Goal: Information Seeking & Learning: Check status

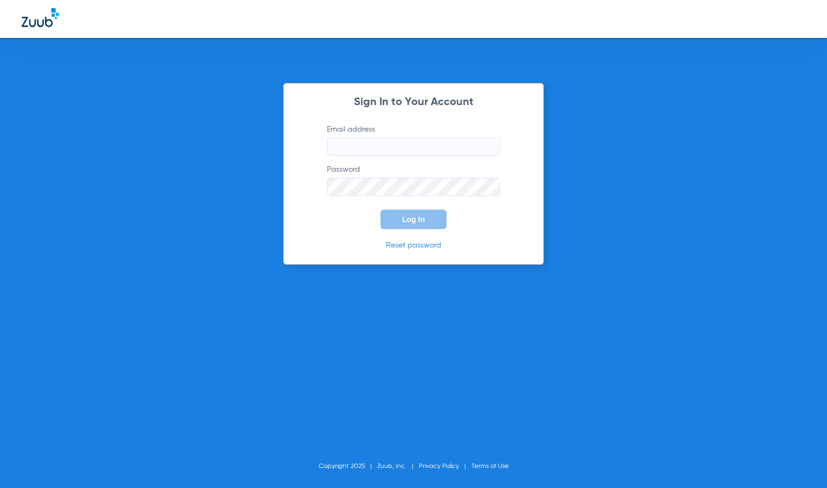
click at [444, 142] on input "Email address" at bounding box center [413, 146] width 173 height 18
click at [398, 149] on input "[PERSON_NAME][EMAIL_ADDRESS][DOMAIN_NAME]" at bounding box center [413, 146] width 173 height 18
type input "[PERSON_NAME][EMAIL_ADDRESS][DOMAIN_NAME]"
click at [399, 212] on button "Log In" at bounding box center [414, 218] width 66 height 19
click at [306, 192] on div "Sign In to Your Account Email address [PERSON_NAME][EMAIL_ADDRESS][DOMAIN_NAME]…" at bounding box center [413, 174] width 261 height 182
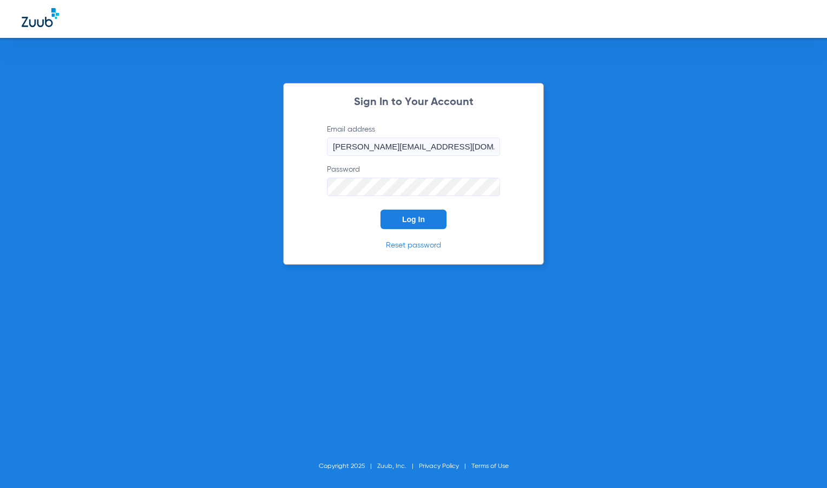
click at [381, 209] on button "Log In" at bounding box center [414, 218] width 66 height 19
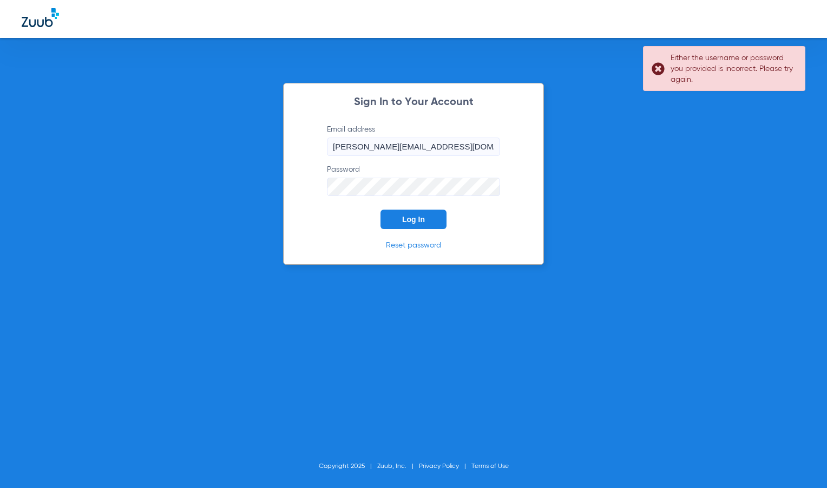
click at [302, 183] on div "Sign In to Your Account Email address [PERSON_NAME][EMAIL_ADDRESS][DOMAIN_NAME]…" at bounding box center [413, 174] width 261 height 182
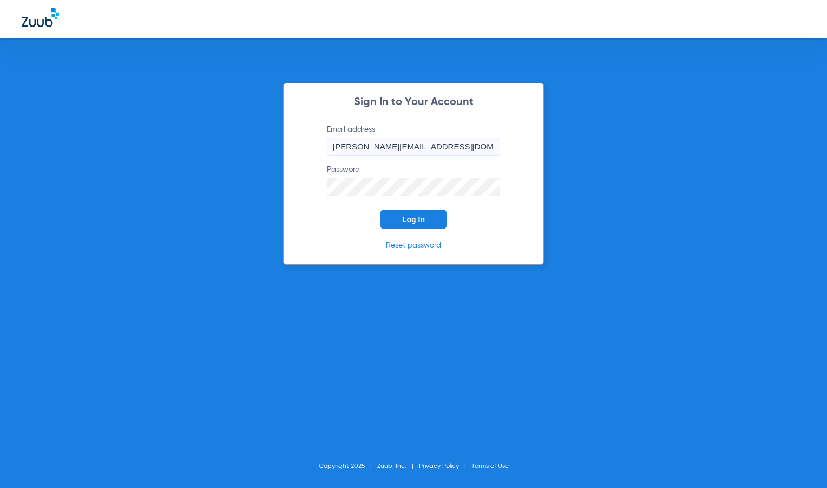
click at [381, 209] on button "Log In" at bounding box center [414, 218] width 66 height 19
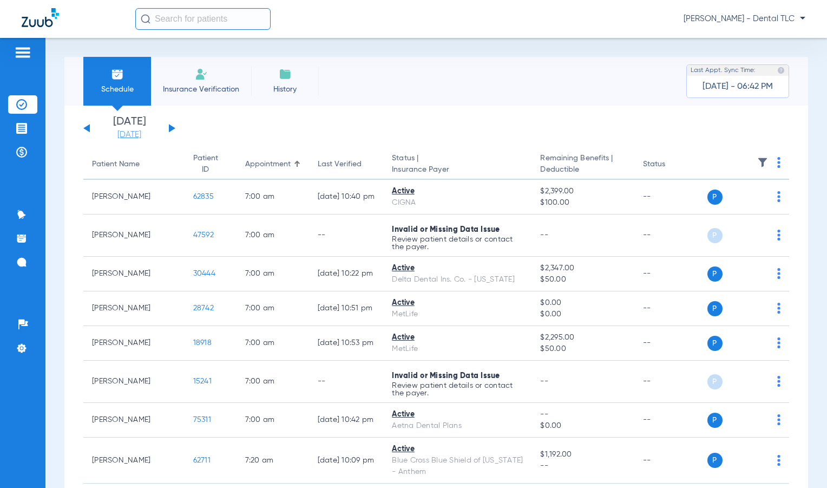
click at [120, 134] on link "[DATE]" at bounding box center [129, 134] width 65 height 11
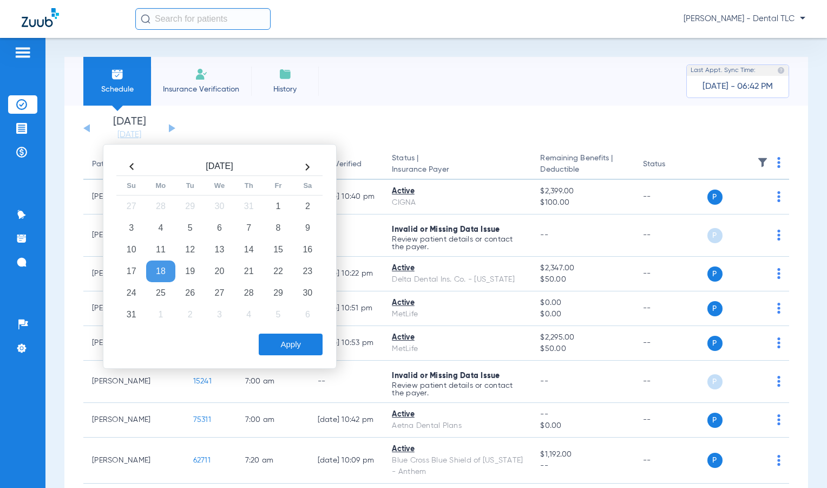
click at [309, 165] on th at bounding box center [307, 166] width 29 height 17
click at [155, 228] on td "8" at bounding box center [160, 228] width 29 height 22
click at [286, 349] on button "Apply" at bounding box center [291, 344] width 64 height 22
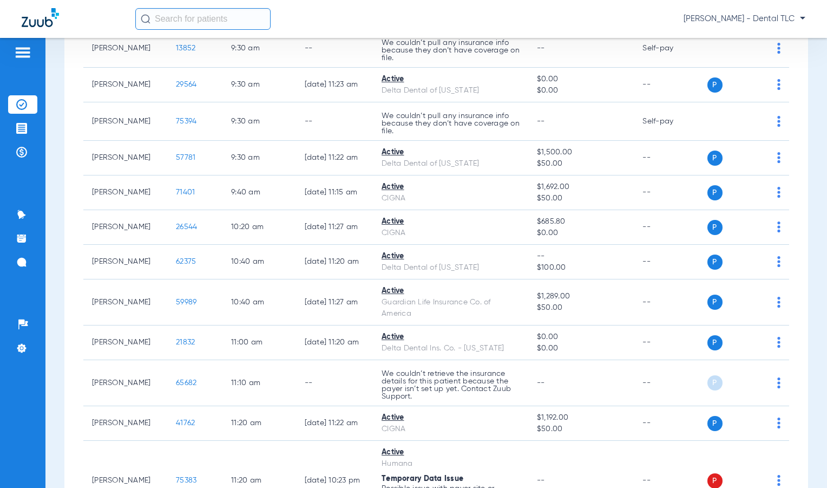
scroll to position [1137, 0]
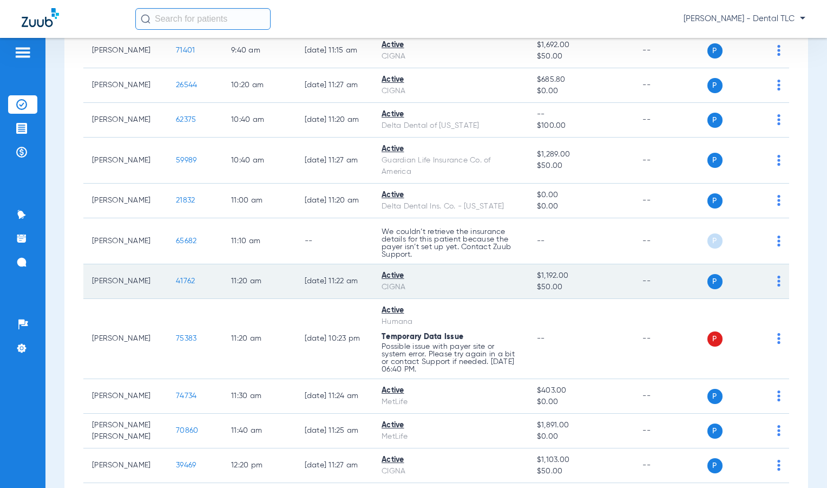
click at [176, 280] on span "41762" at bounding box center [185, 281] width 19 height 8
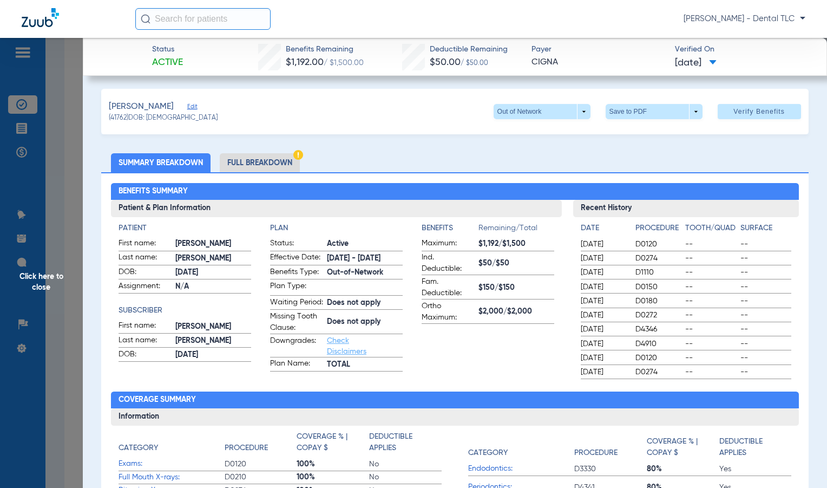
scroll to position [0, 0]
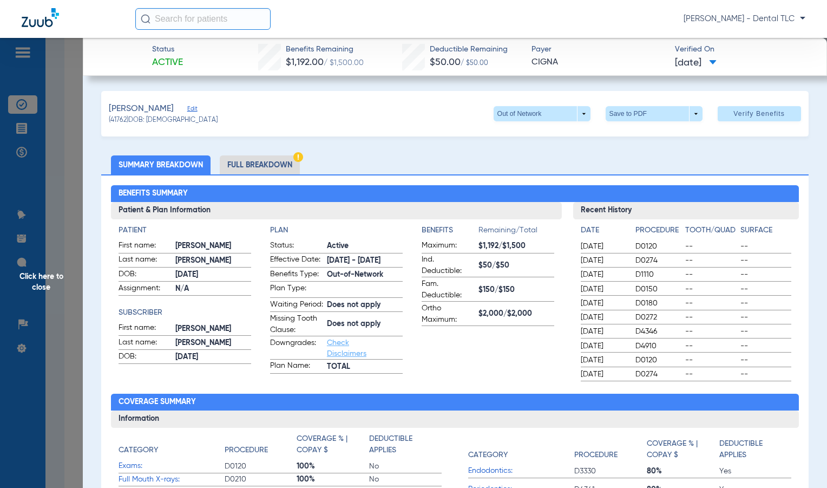
click at [278, 167] on li "Full Breakdown" at bounding box center [260, 164] width 80 height 19
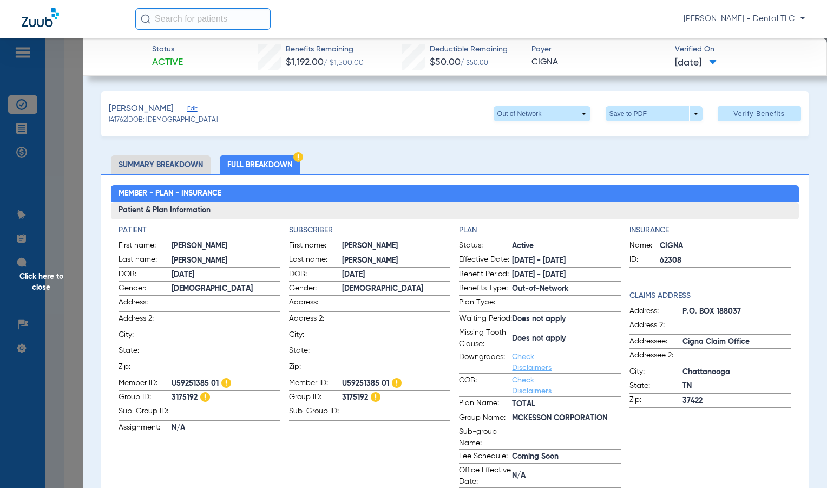
click at [43, 278] on span "Click here to close" at bounding box center [41, 282] width 83 height 488
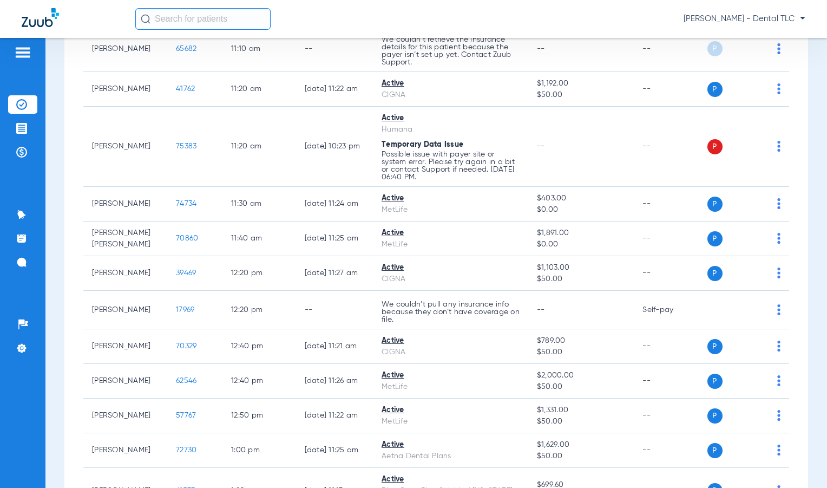
scroll to position [1353, 0]
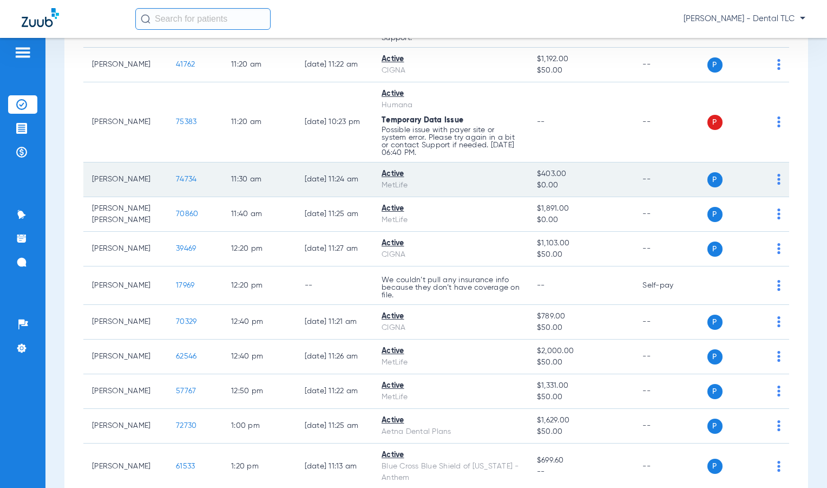
click at [178, 177] on span "74734" at bounding box center [186, 179] width 21 height 8
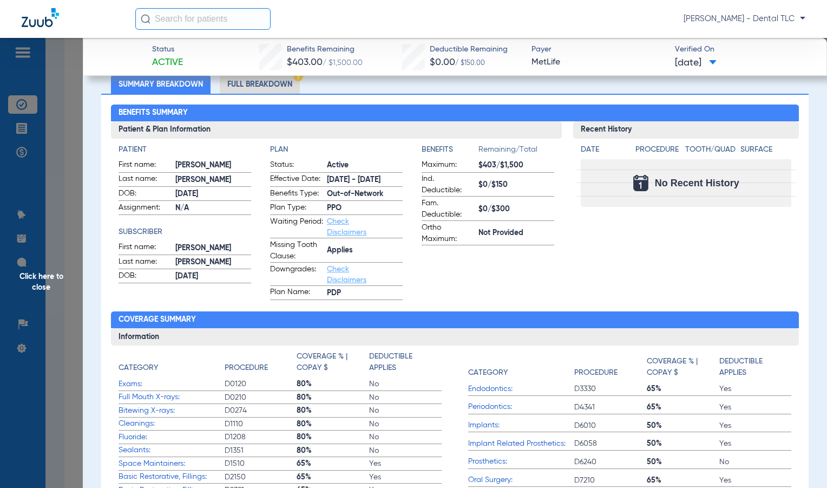
scroll to position [0, 0]
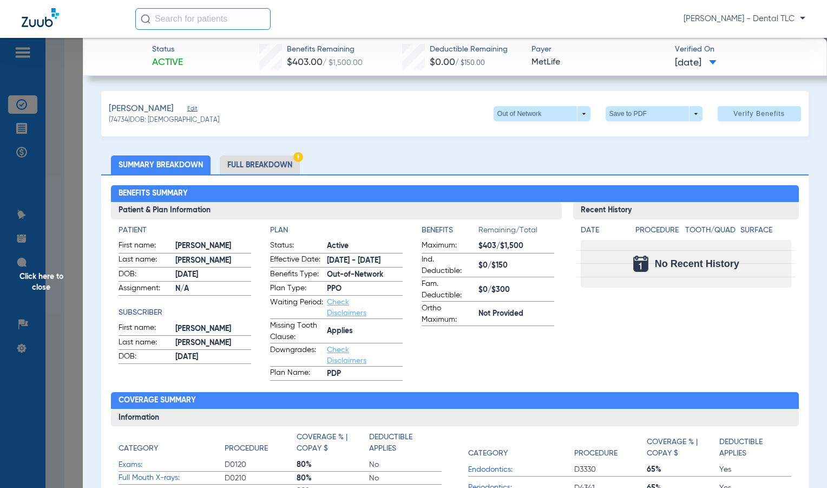
click at [259, 168] on li "Full Breakdown" at bounding box center [260, 164] width 80 height 19
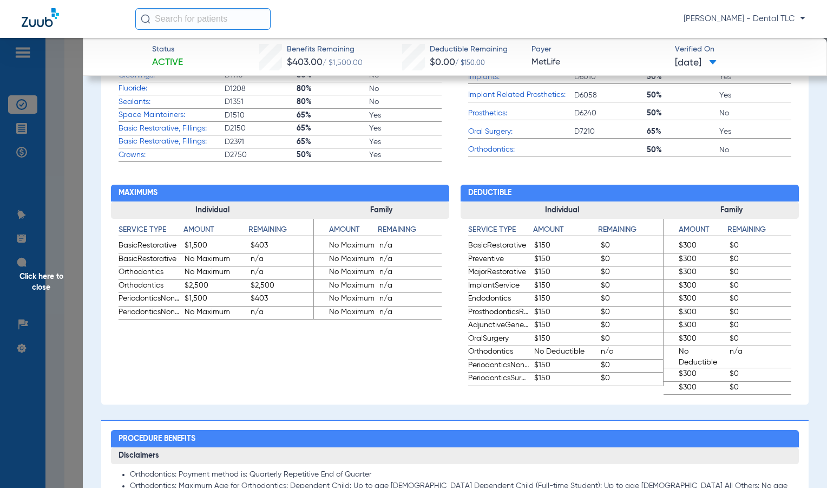
scroll to position [541, 0]
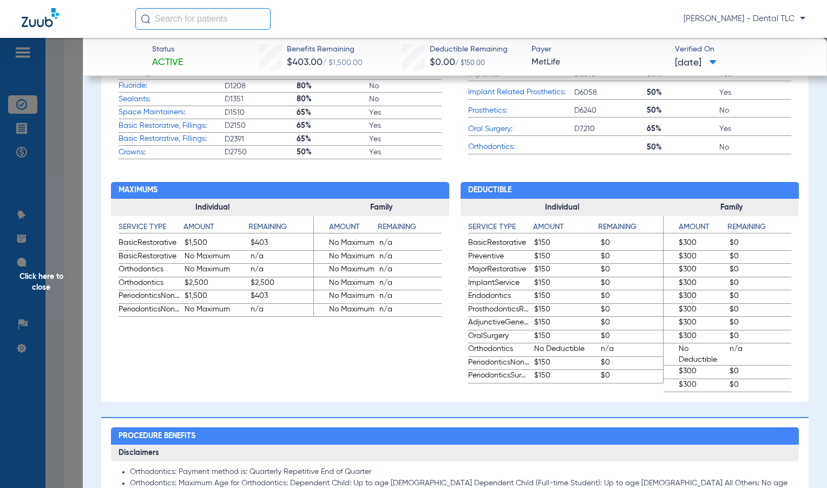
click at [49, 276] on span "Click here to close" at bounding box center [41, 282] width 83 height 488
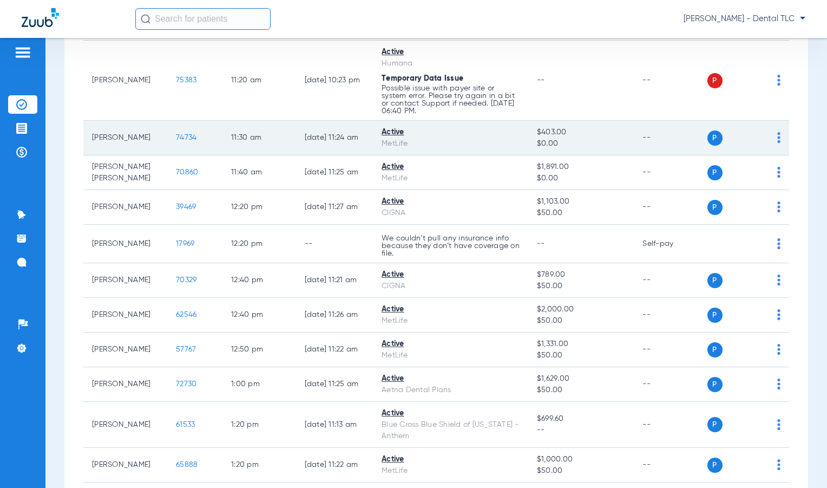
scroll to position [1407, 0]
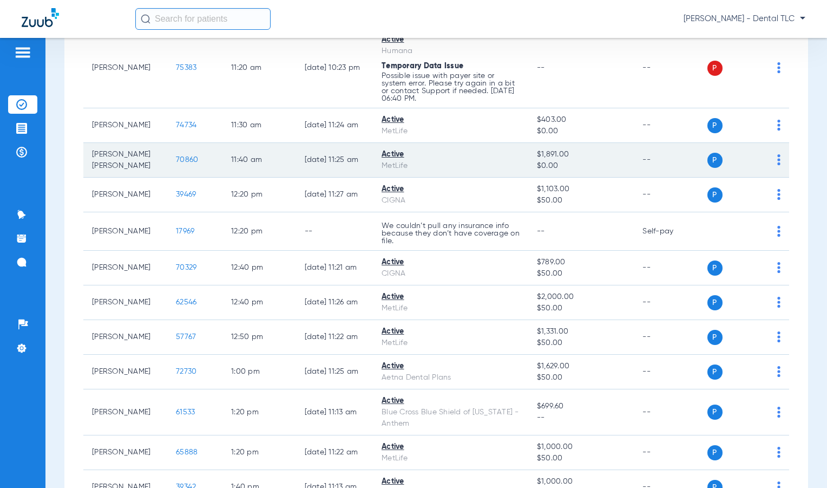
click at [173, 154] on td "70860" at bounding box center [194, 160] width 55 height 35
click at [176, 156] on span "70860" at bounding box center [187, 160] width 22 height 8
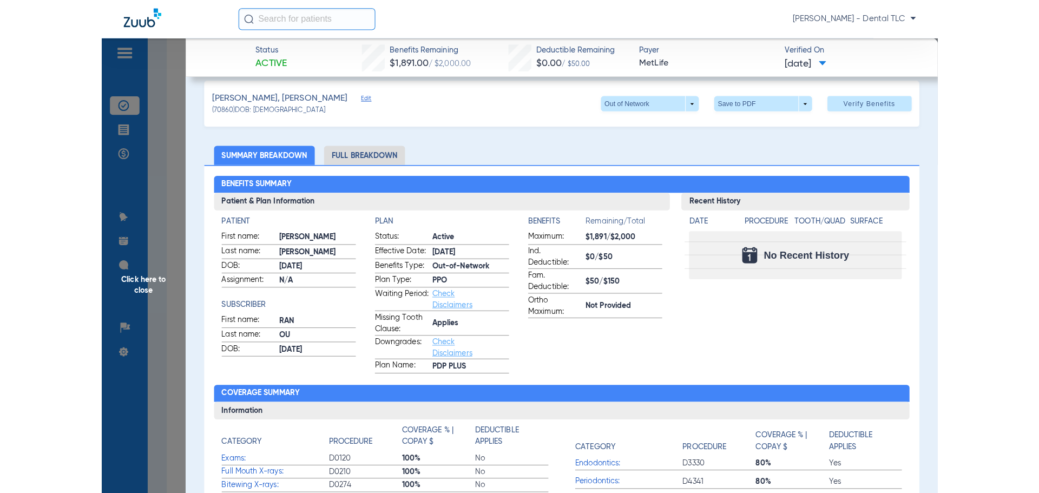
scroll to position [0, 0]
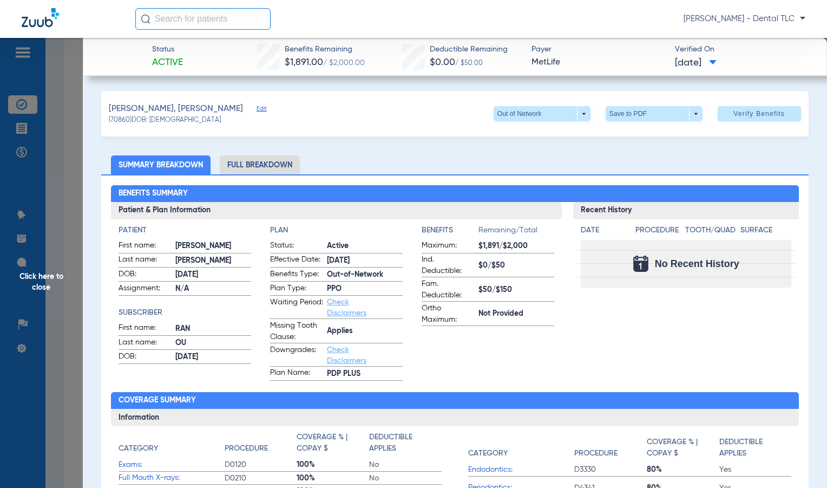
click at [280, 172] on li "Full Breakdown" at bounding box center [260, 164] width 80 height 19
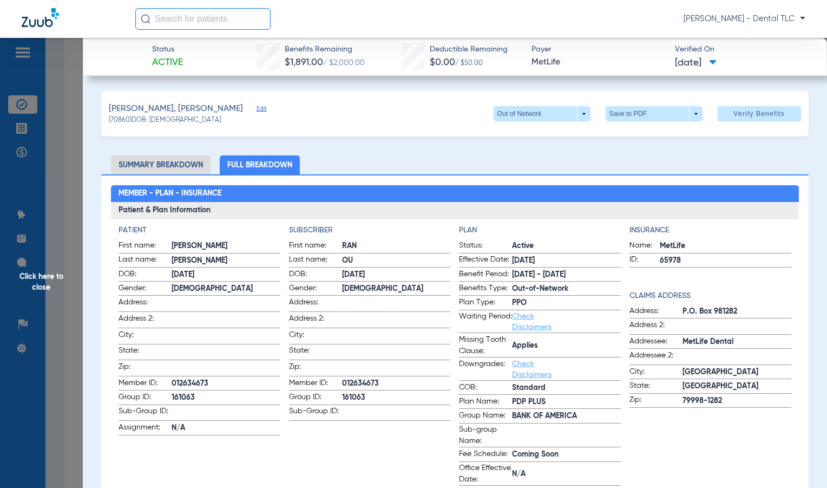
click at [36, 278] on span "Click here to close" at bounding box center [41, 282] width 83 height 488
